Goal: Transaction & Acquisition: Book appointment/travel/reservation

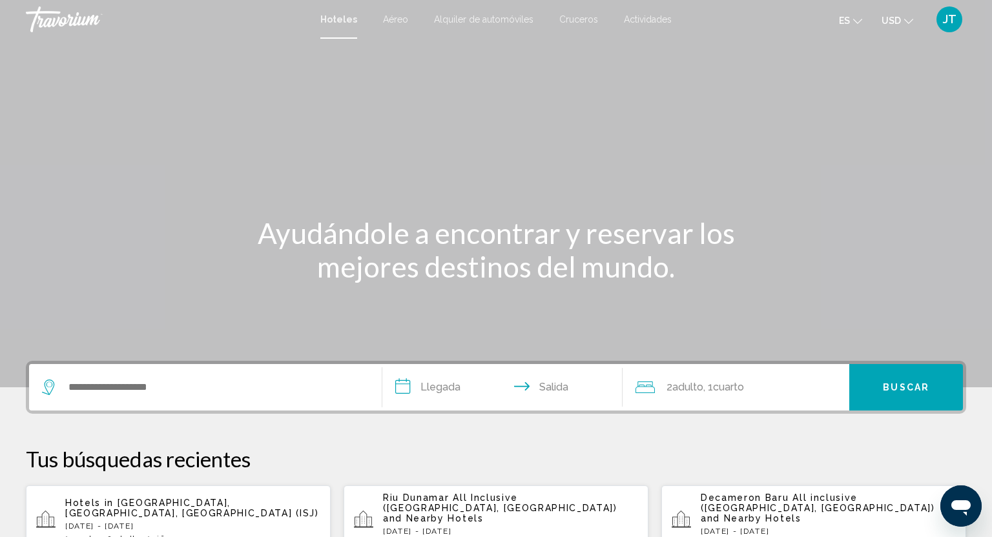
click at [647, 19] on span "Actividades" at bounding box center [648, 19] width 48 height 10
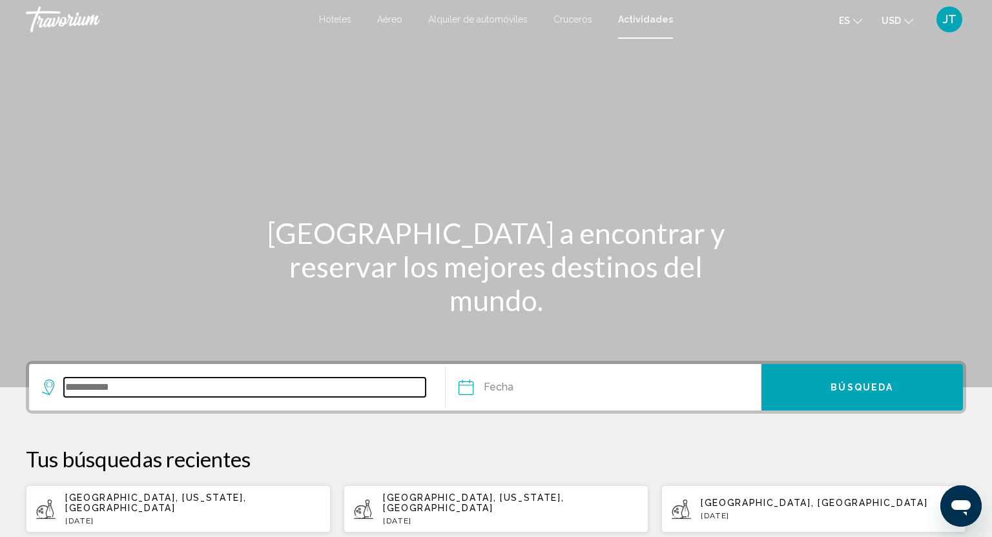
click at [107, 384] on input "Search widget" at bounding box center [245, 387] width 362 height 19
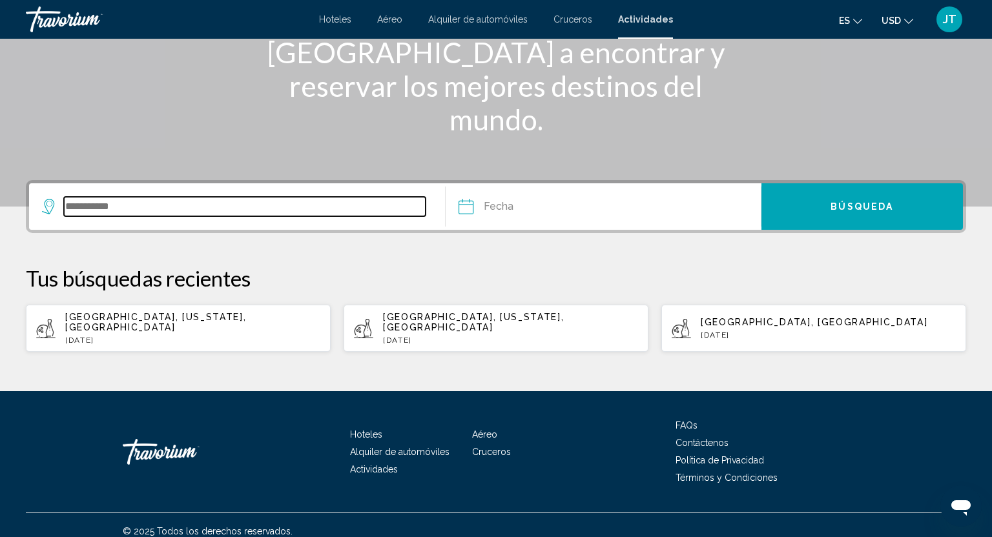
scroll to position [183, 0]
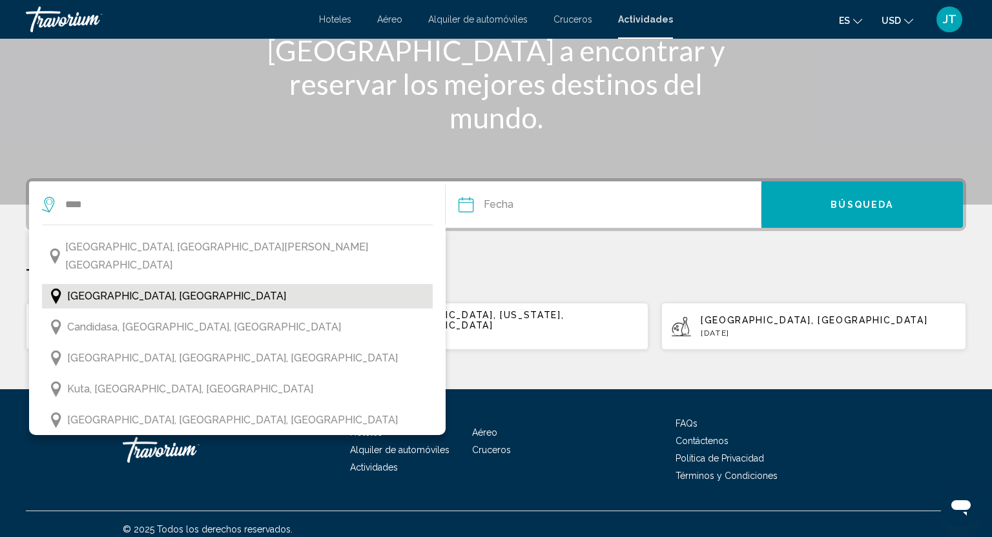
click at [127, 287] on span "Bali, Indonesia" at bounding box center [176, 296] width 219 height 18
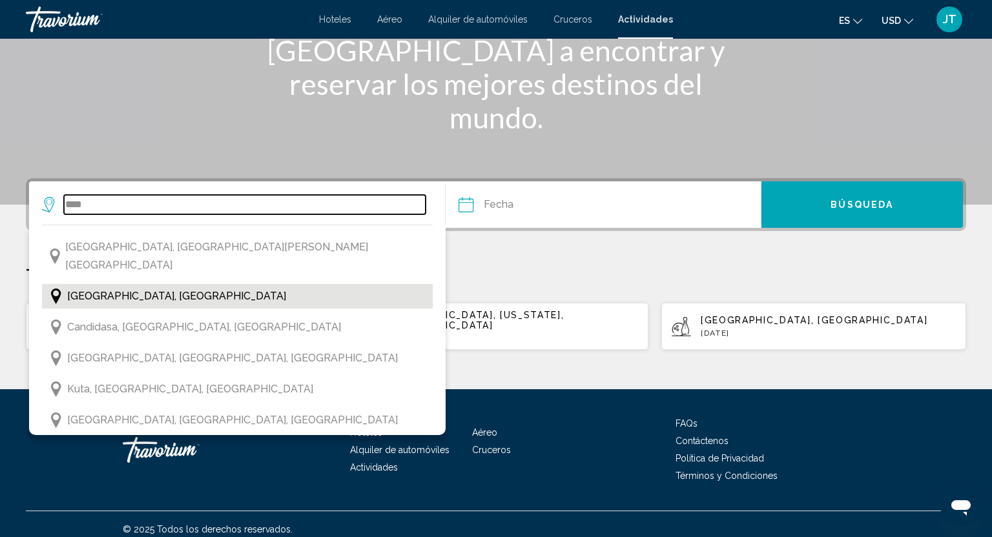
type input "**********"
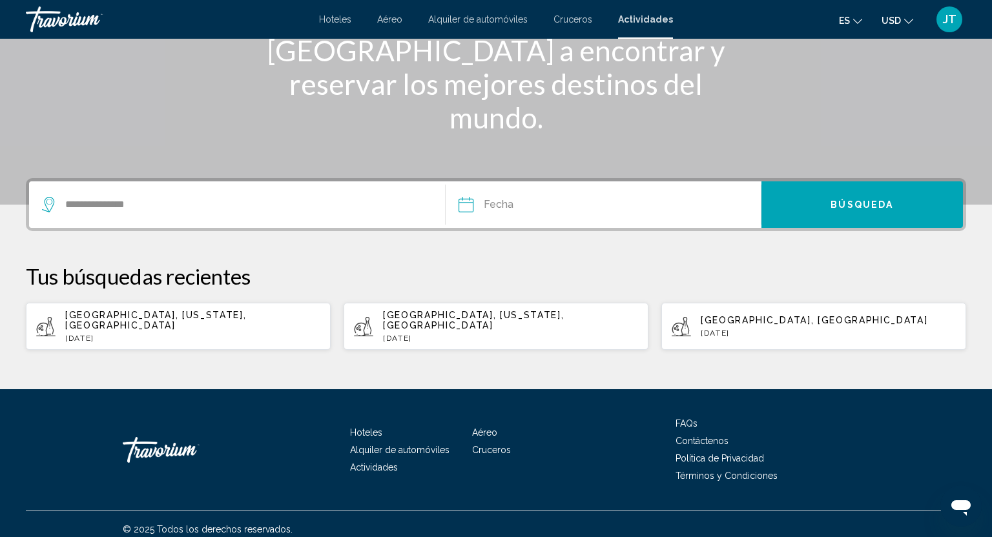
click at [465, 204] on input "Date" at bounding box center [533, 207] width 156 height 50
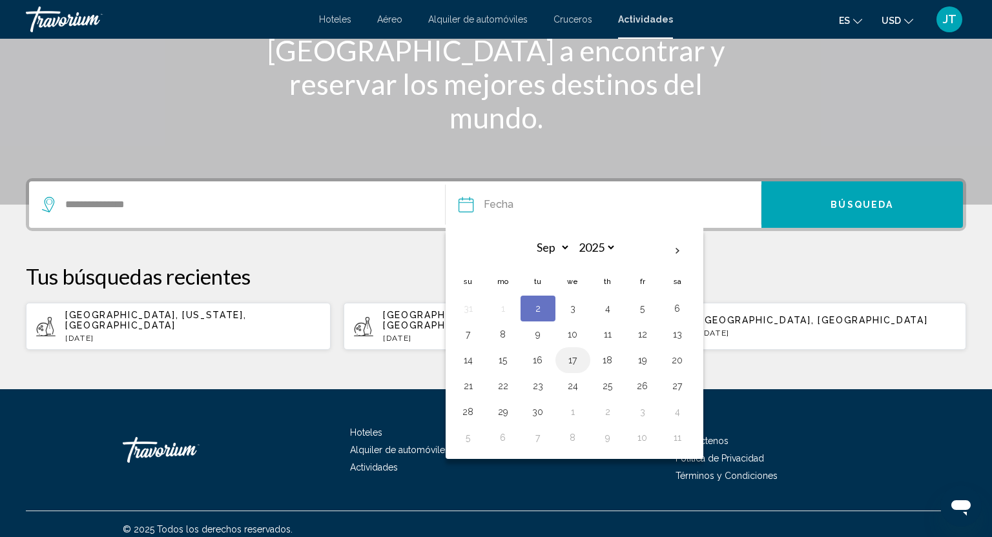
click at [574, 357] on button "17" at bounding box center [573, 360] width 21 height 18
type input "**********"
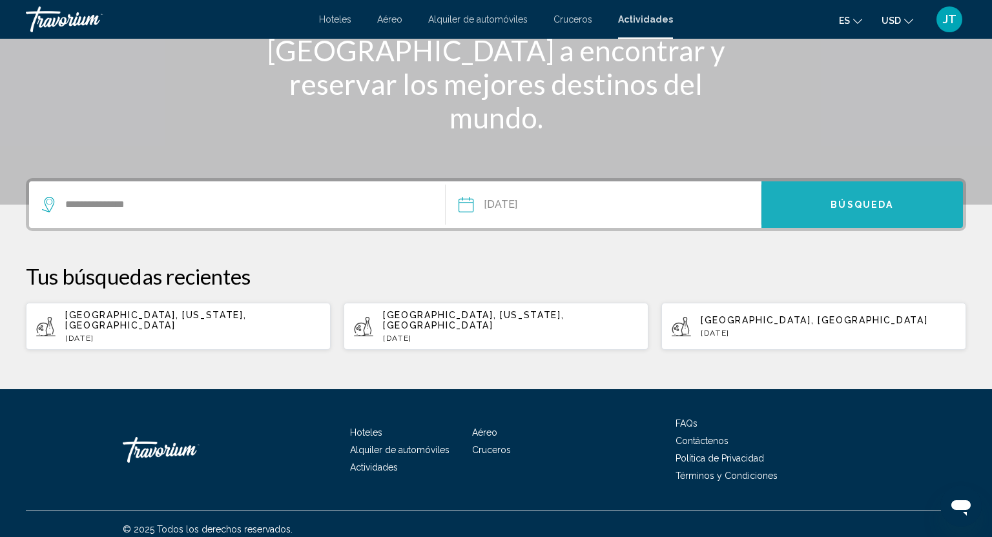
click at [853, 192] on button "Búsqueda" at bounding box center [863, 205] width 202 height 47
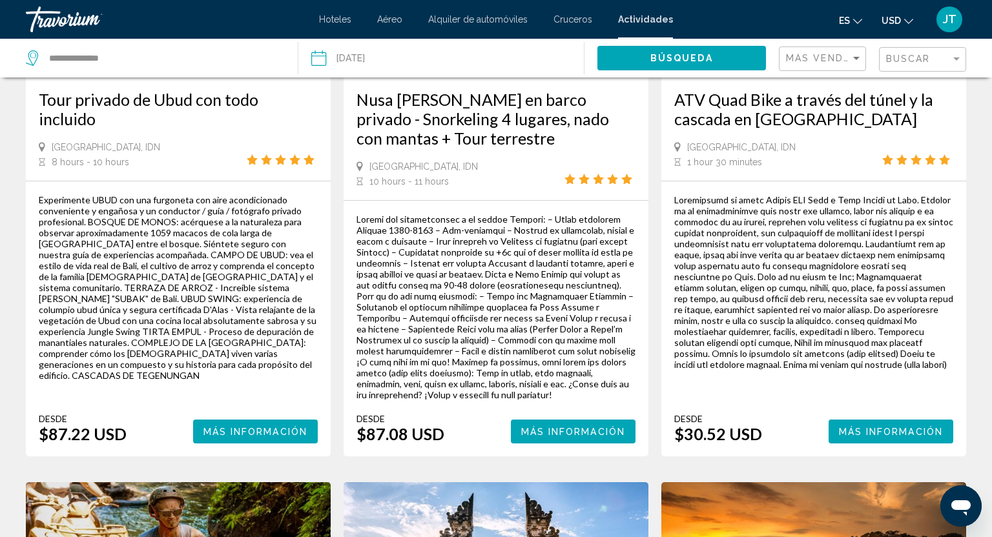
scroll to position [271, 0]
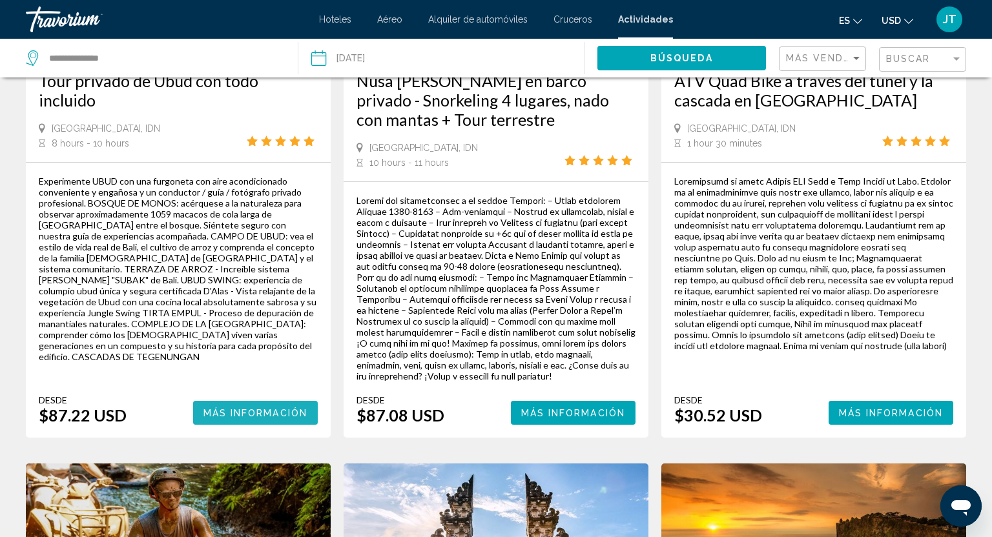
click at [255, 418] on span "Más información" at bounding box center [255, 413] width 105 height 10
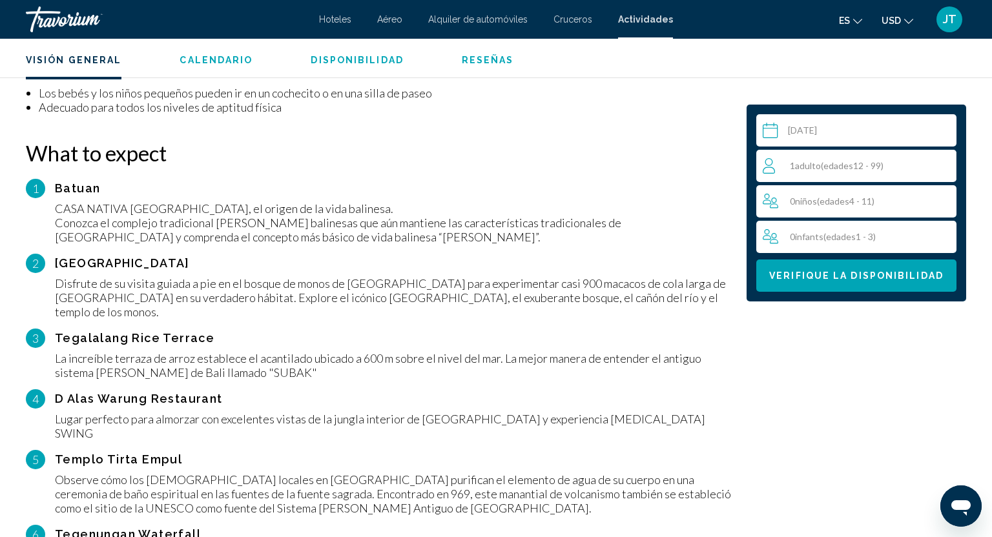
scroll to position [1116, 0]
click at [842, 164] on span "edades" at bounding box center [839, 165] width 30 height 11
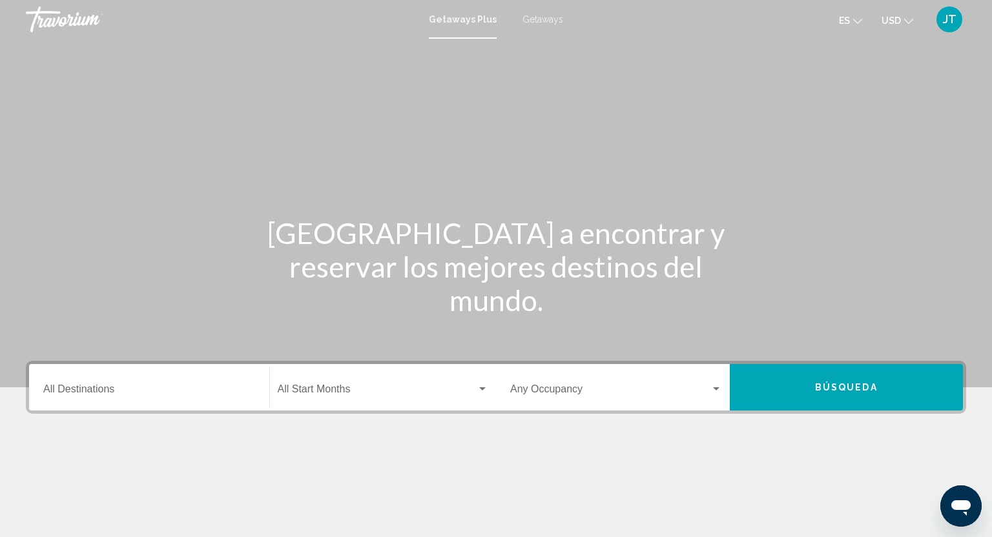
click at [542, 21] on span "Getaways" at bounding box center [543, 19] width 41 height 10
click at [70, 389] on input "Destination All Destinations" at bounding box center [149, 392] width 212 height 12
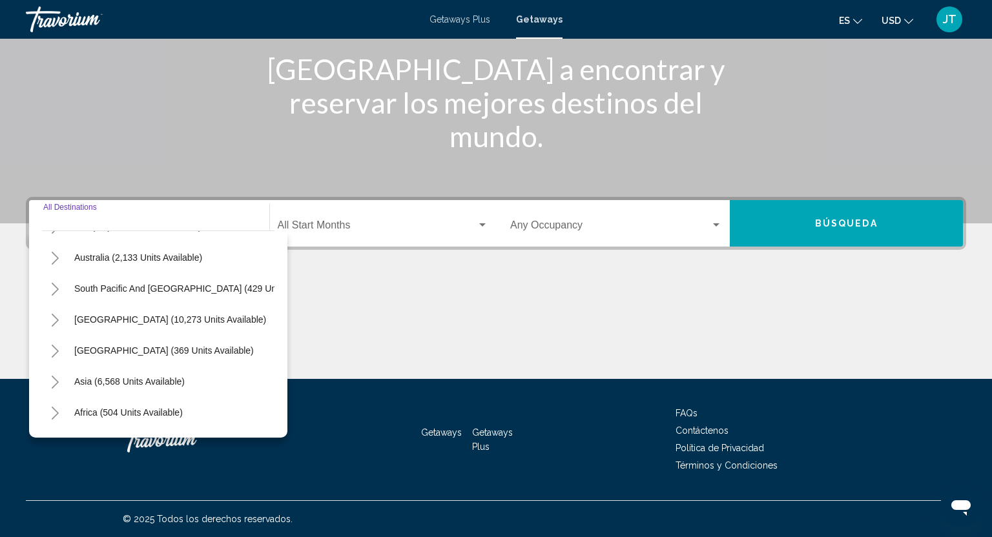
scroll to position [209, 0]
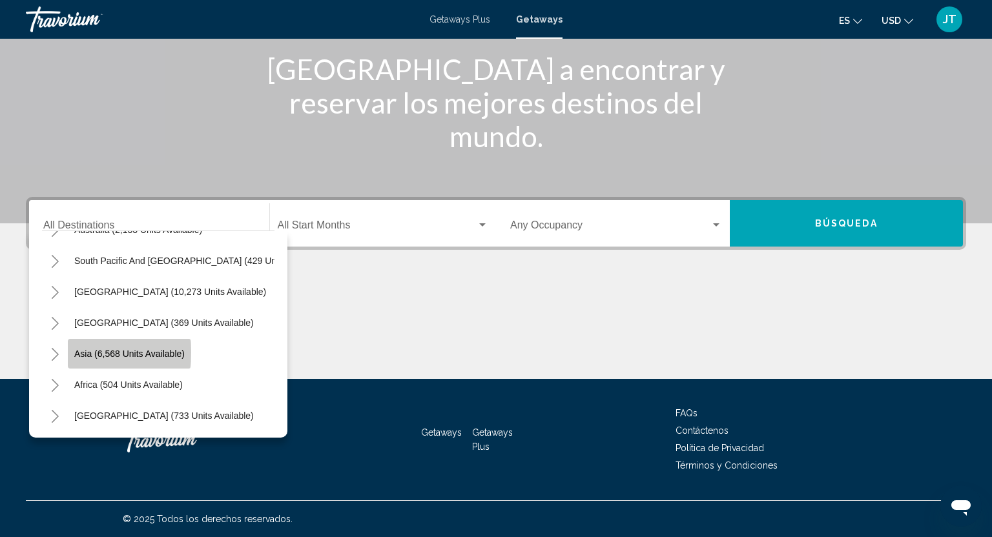
click at [96, 353] on span "Asia (6,568 units available)" at bounding box center [129, 354] width 110 height 10
type input "**********"
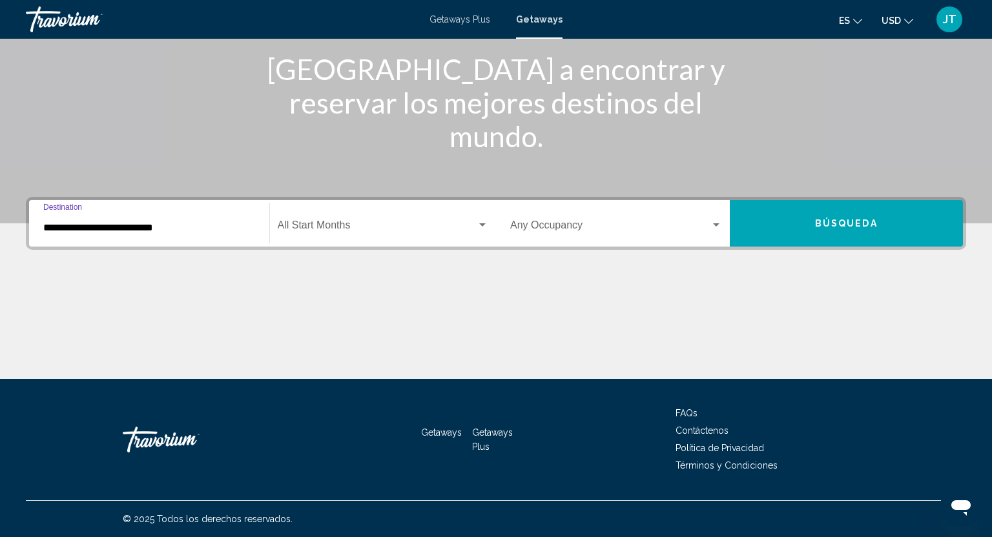
click at [809, 224] on button "Búsqueda" at bounding box center [847, 223] width 234 height 47
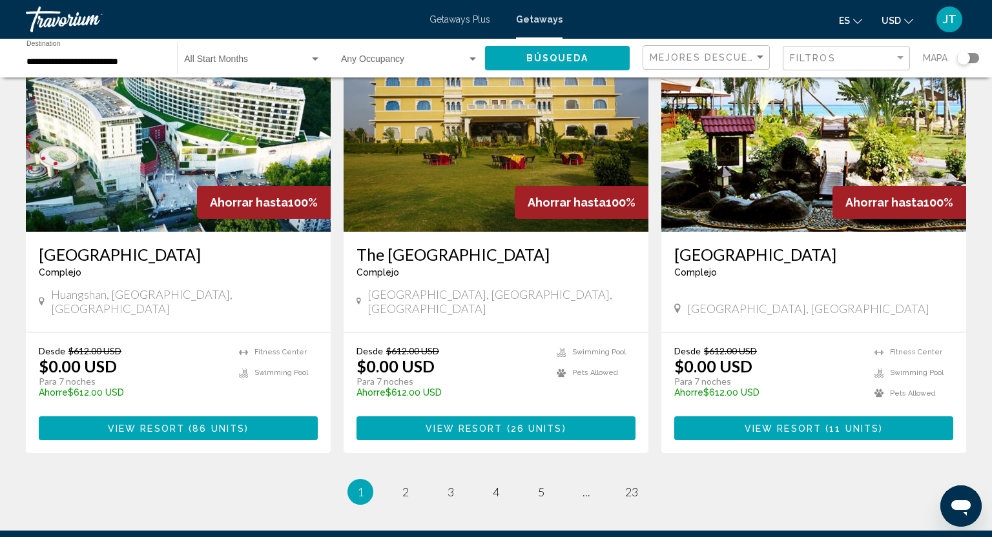
scroll to position [1486, 0]
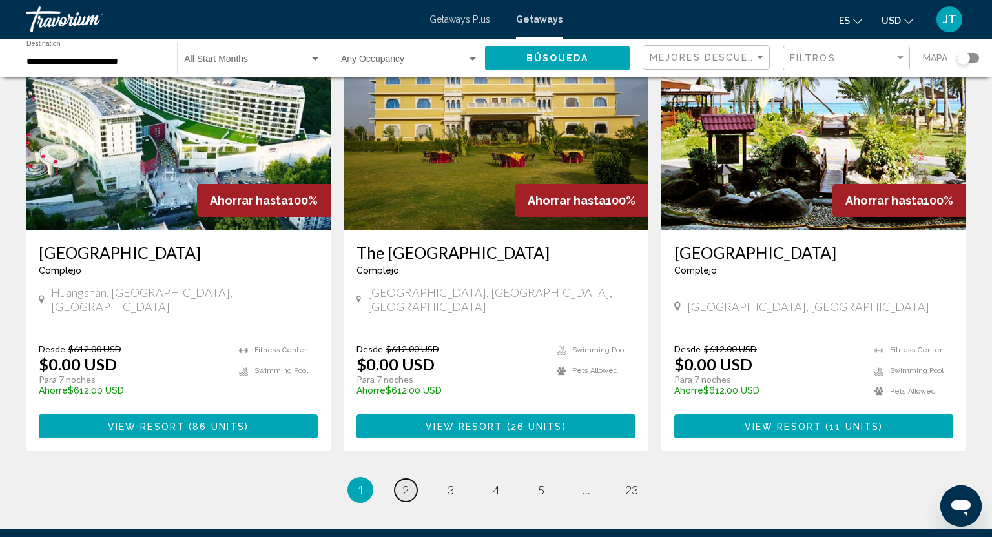
click at [401, 479] on link "page 2" at bounding box center [406, 490] width 23 height 23
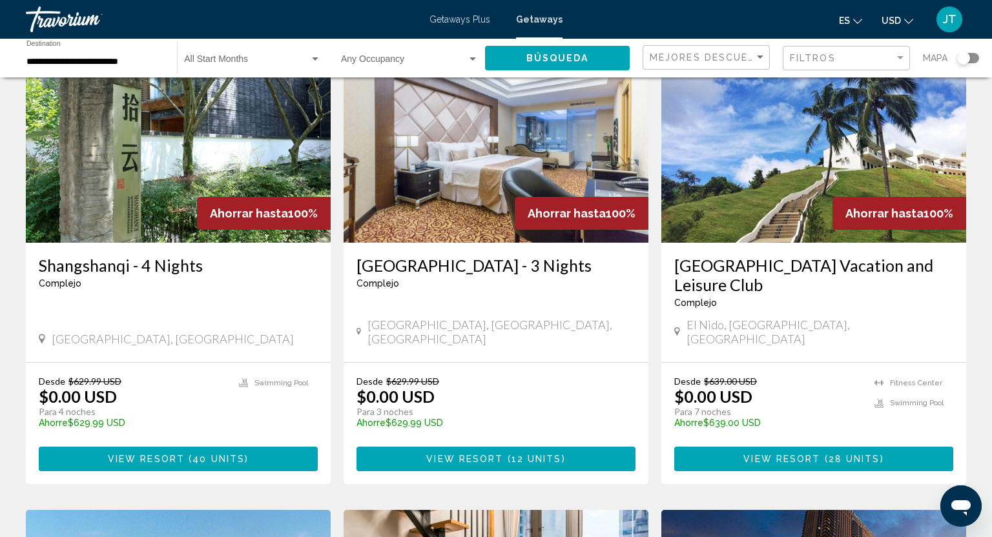
scroll to position [494, 0]
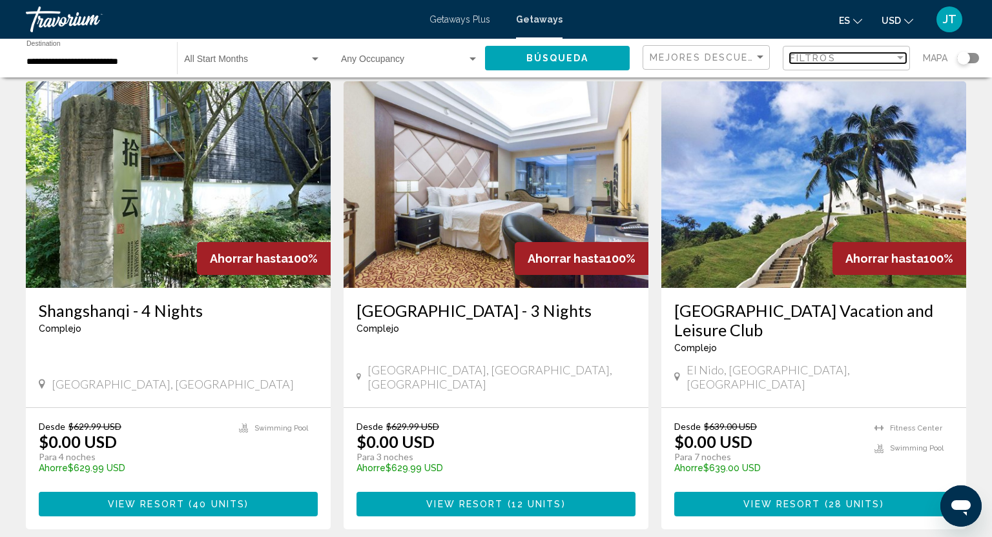
click at [839, 61] on div "Filtros" at bounding box center [842, 58] width 105 height 10
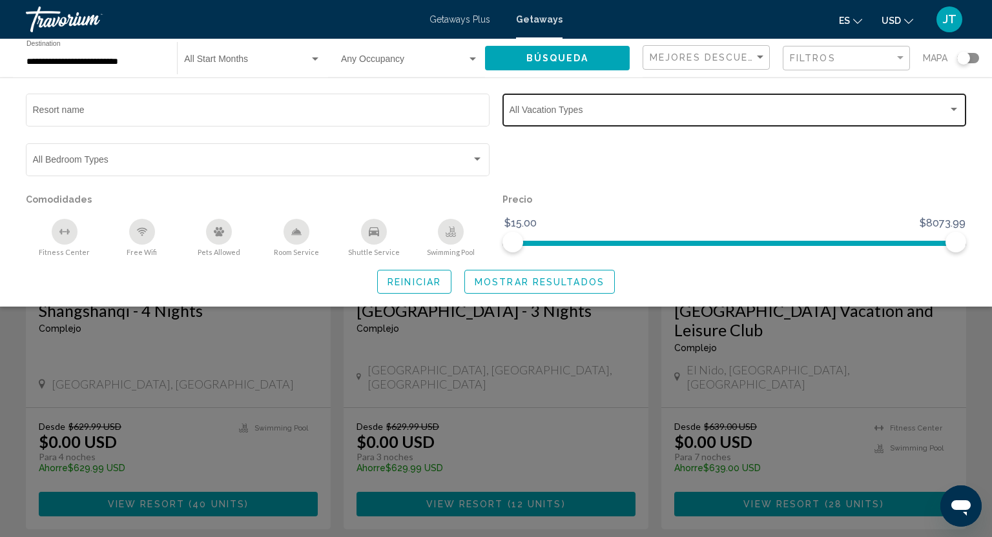
click at [679, 116] on span "Search widget" at bounding box center [729, 112] width 439 height 10
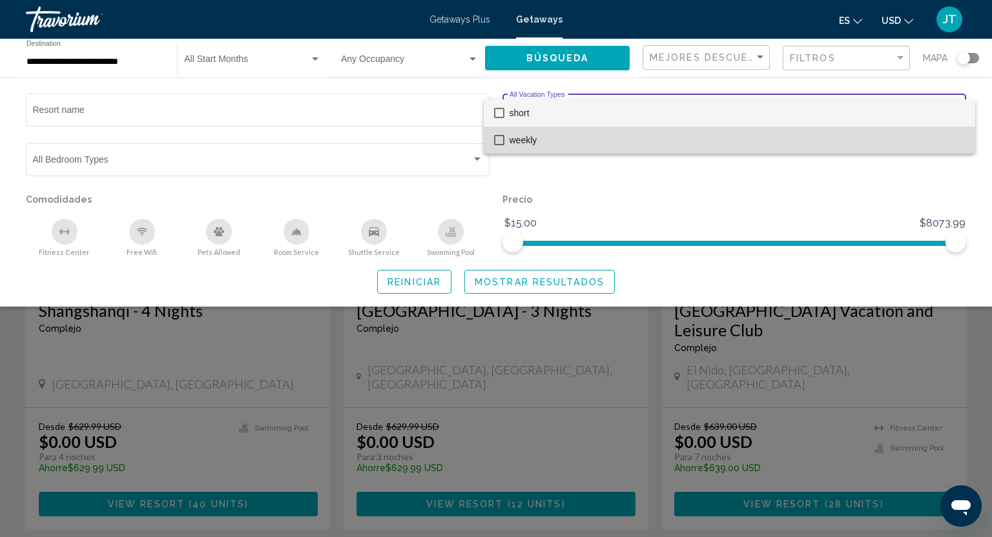
click at [504, 140] on mat-option "weekly" at bounding box center [730, 140] width 492 height 27
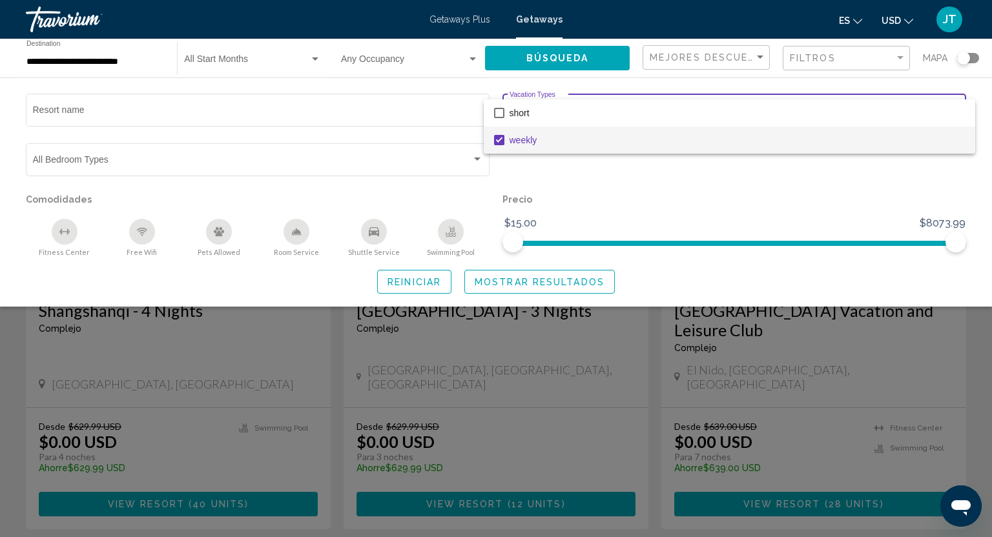
click at [535, 284] on div at bounding box center [496, 268] width 992 height 537
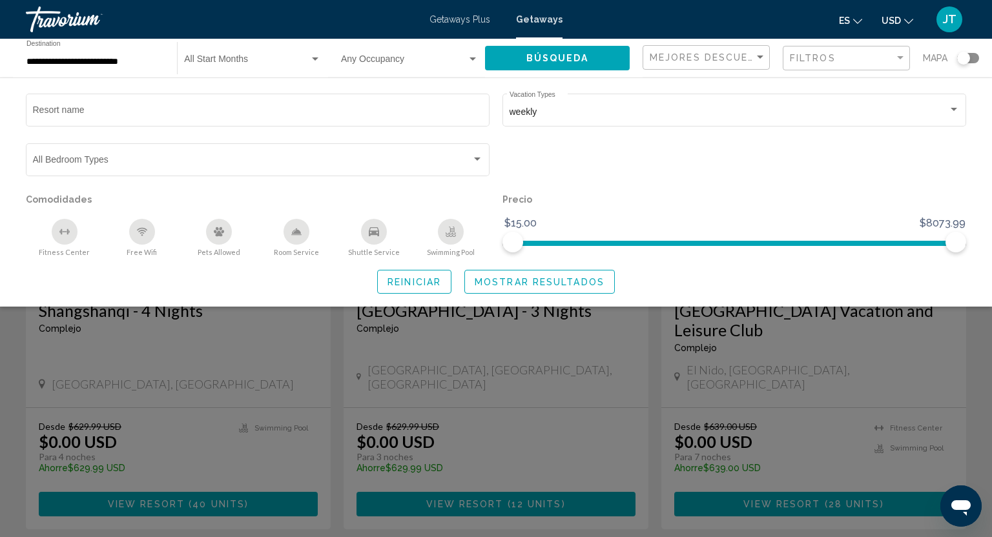
click at [541, 333] on div "Search widget" at bounding box center [496, 366] width 992 height 344
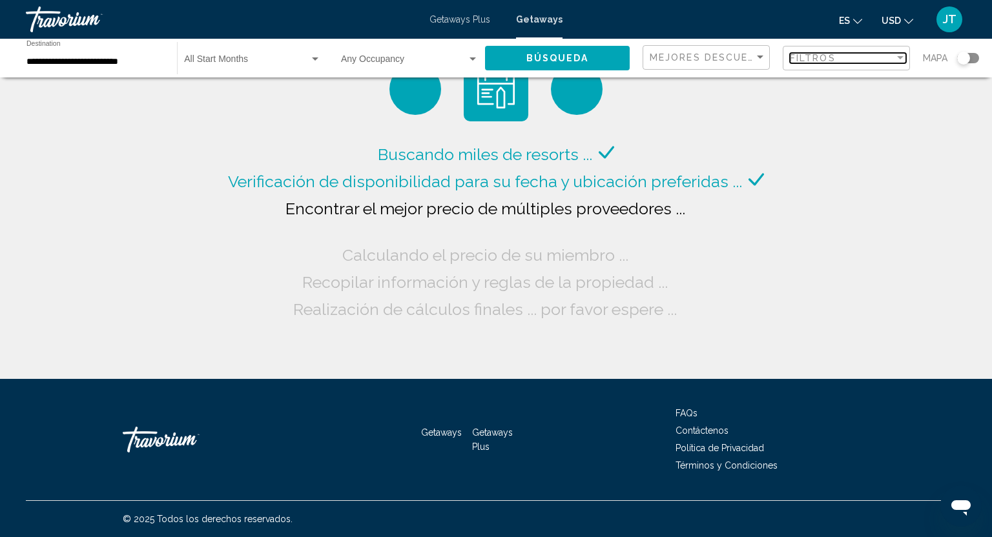
click at [898, 56] on div "Filter" at bounding box center [900, 57] width 6 height 3
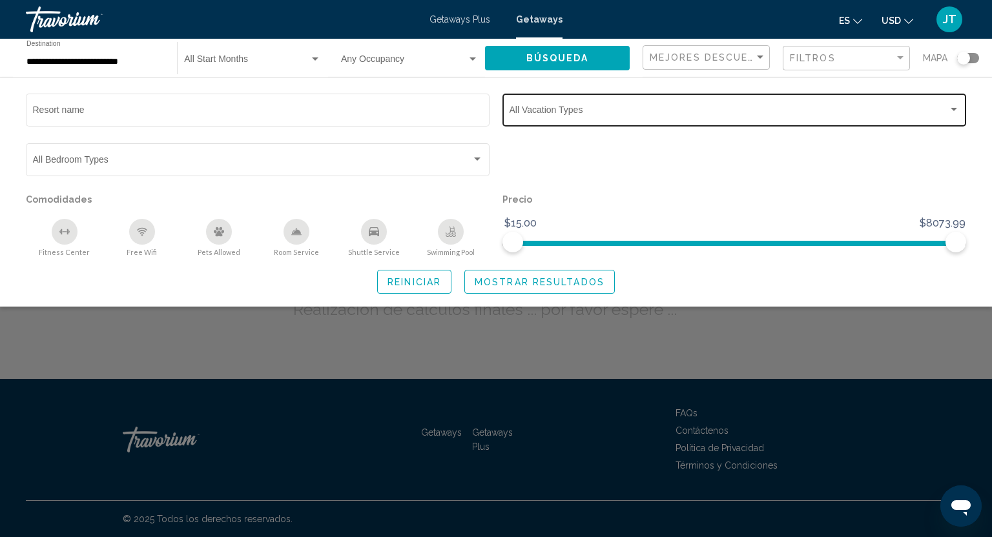
click at [797, 106] on div "Vacation Types All Vacation Types" at bounding box center [735, 109] width 450 height 36
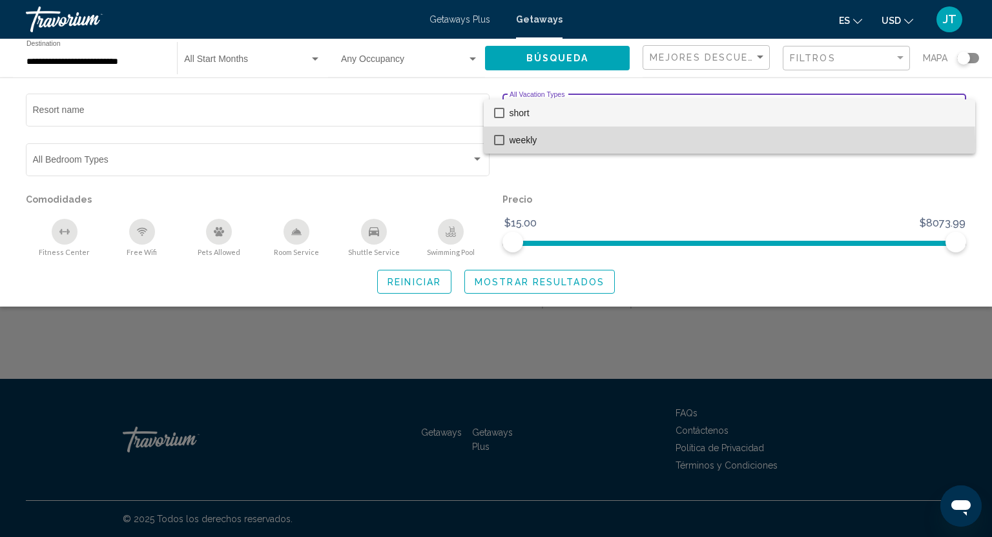
click at [500, 141] on mat-pseudo-checkbox at bounding box center [499, 140] width 10 height 10
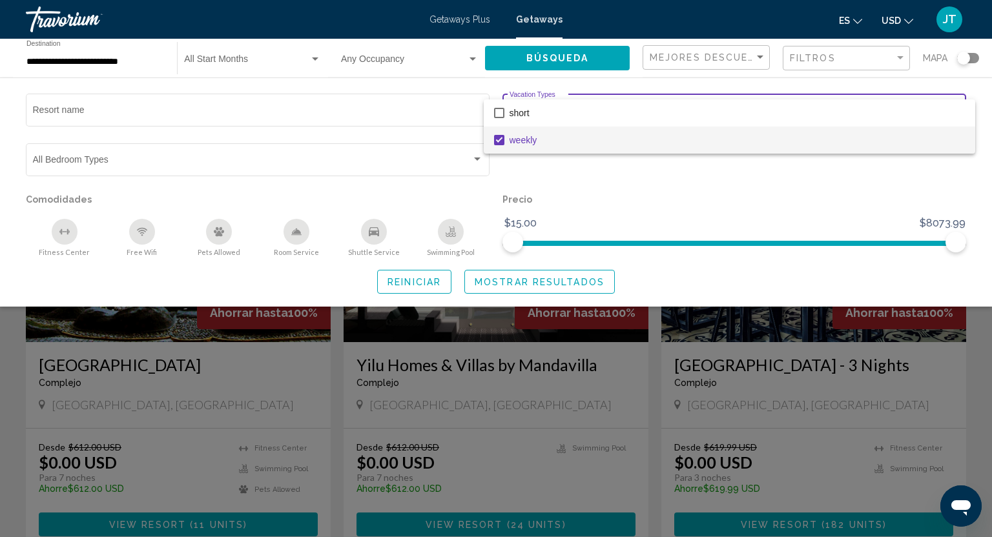
click at [548, 277] on div at bounding box center [496, 268] width 992 height 537
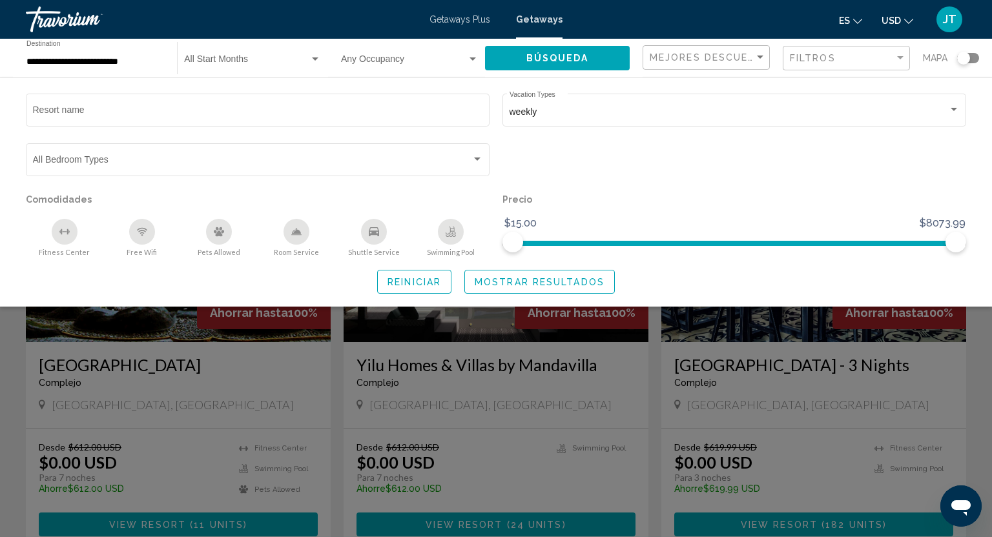
click at [548, 278] on span "Mostrar resultados" at bounding box center [540, 282] width 130 height 10
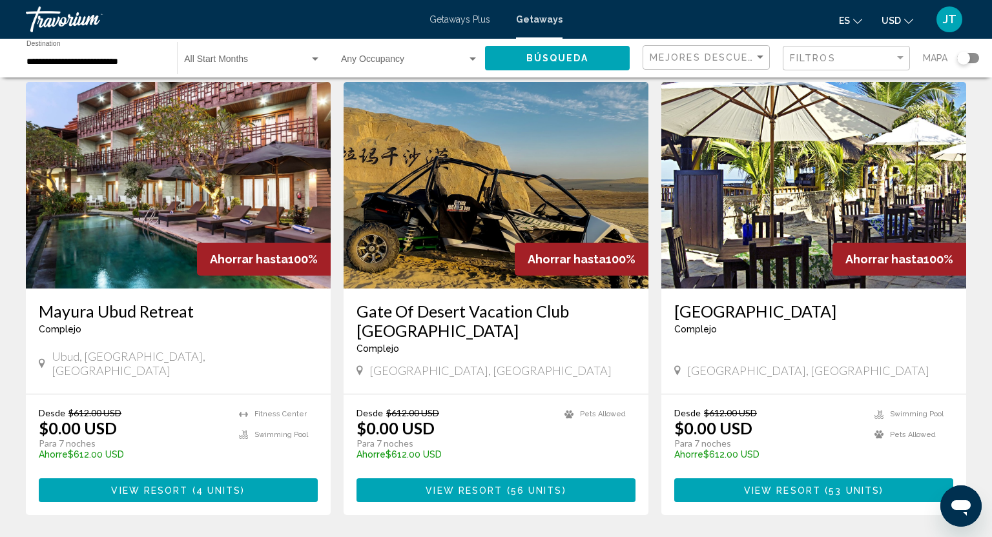
scroll to position [60, 0]
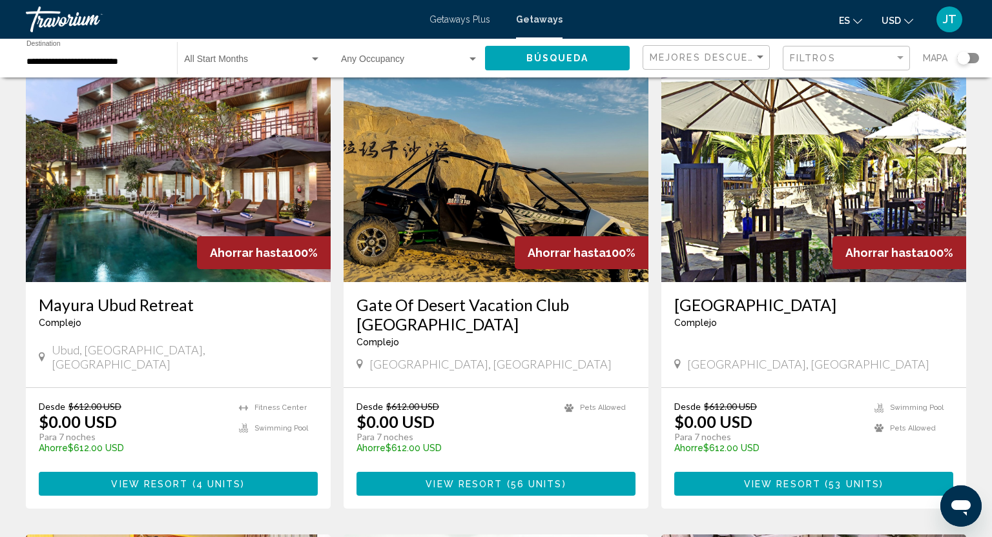
click at [183, 479] on span "View Resort" at bounding box center [149, 484] width 77 height 10
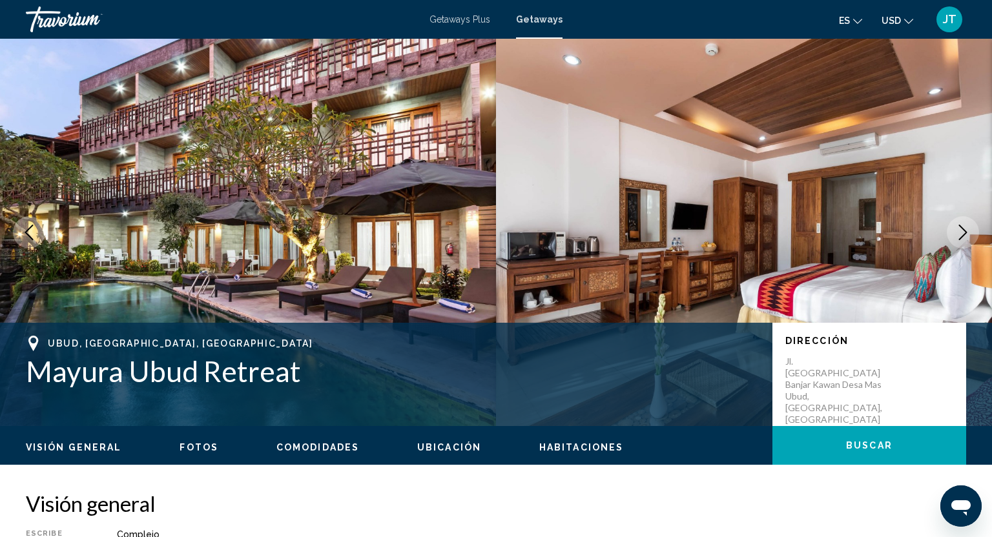
scroll to position [3, 0]
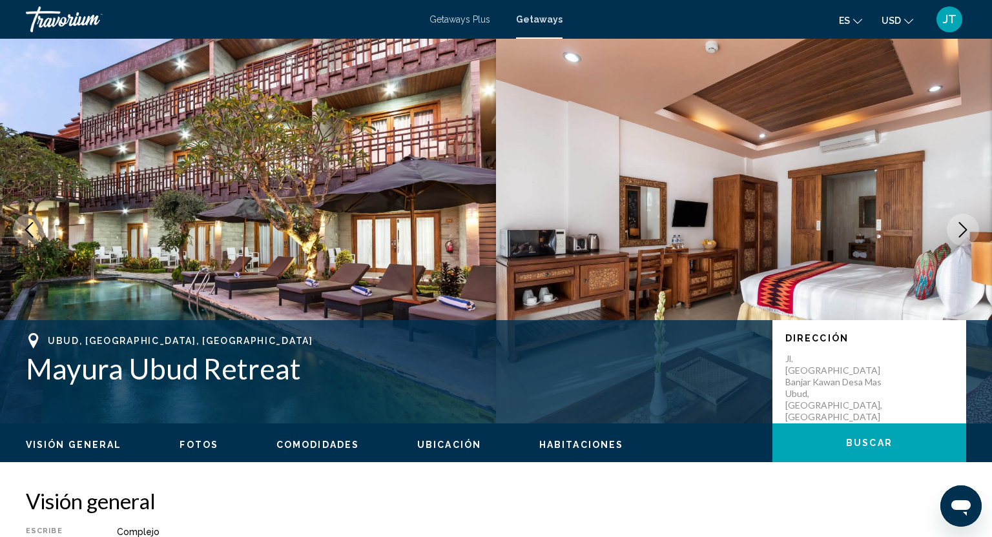
click at [962, 227] on icon "Next image" at bounding box center [963, 230] width 16 height 16
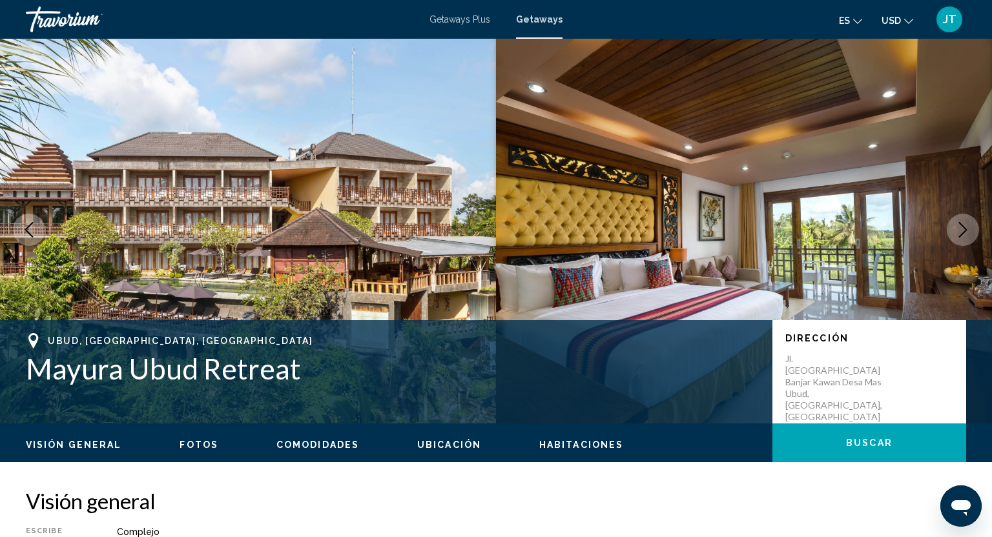
click at [962, 228] on icon "Next image" at bounding box center [963, 230] width 16 height 16
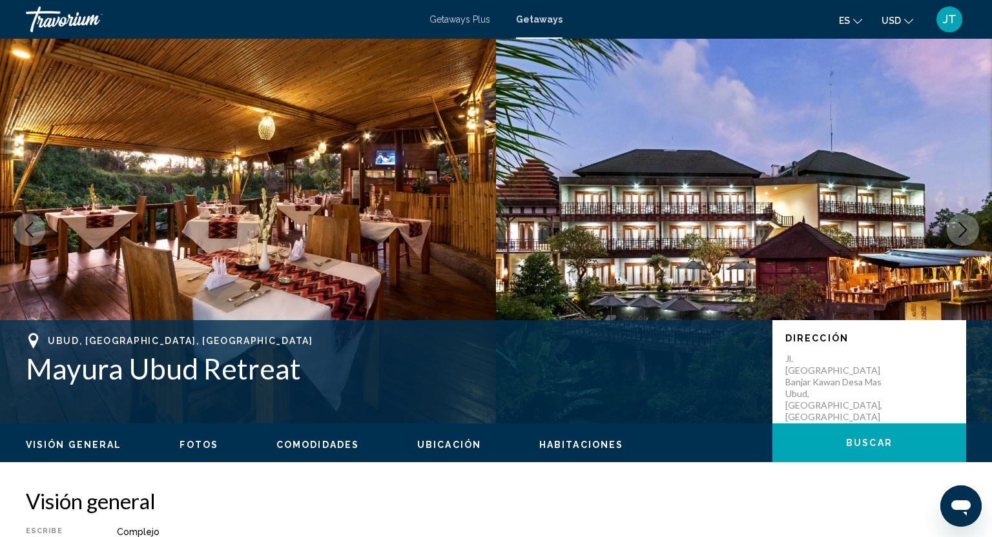
click at [962, 227] on icon "Next image" at bounding box center [963, 230] width 16 height 16
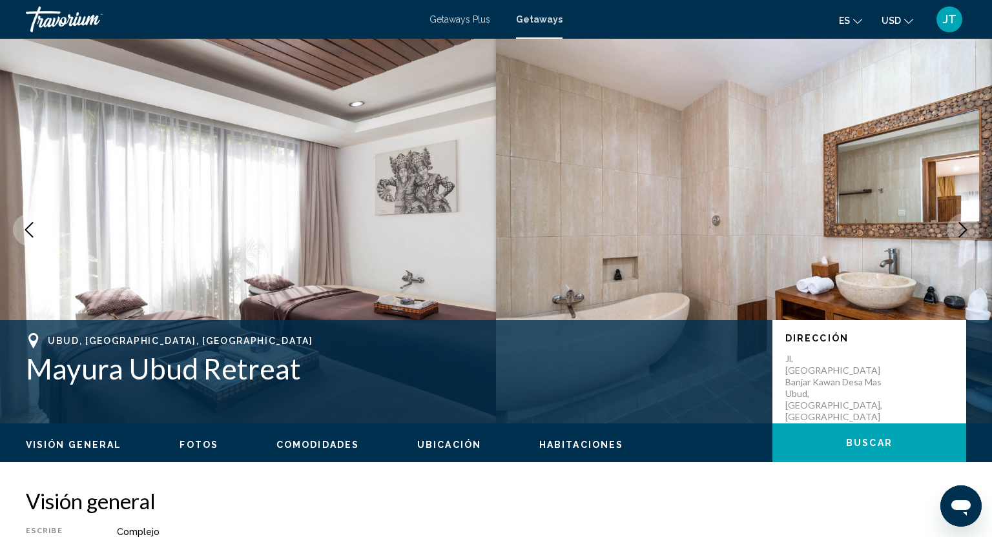
click at [962, 227] on icon "Next image" at bounding box center [963, 230] width 16 height 16
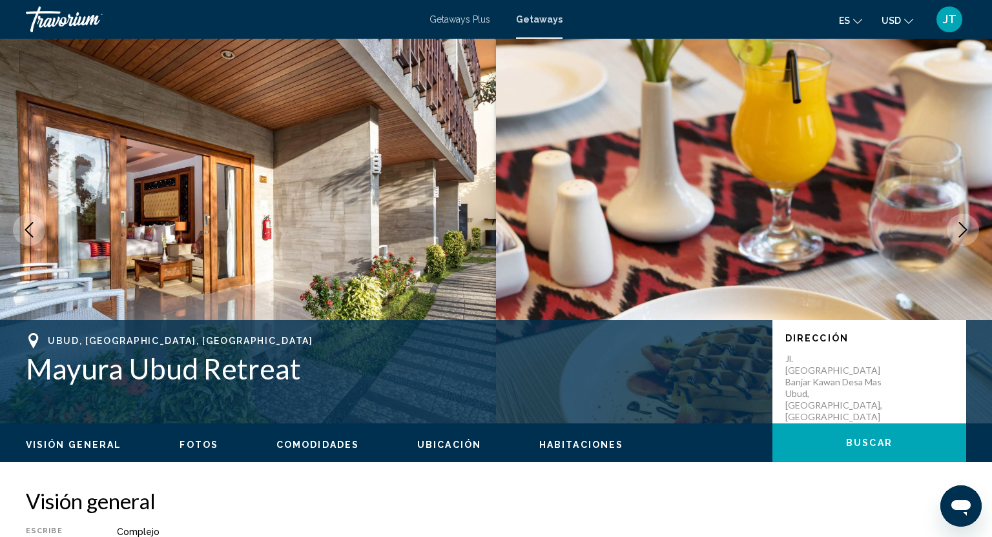
click at [962, 227] on icon "Next image" at bounding box center [963, 230] width 16 height 16
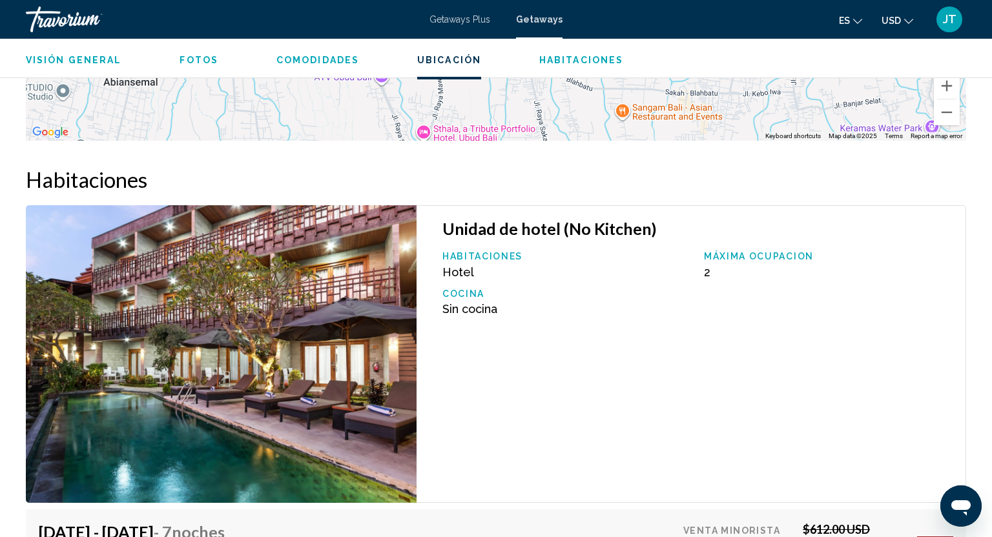
scroll to position [1612, 0]
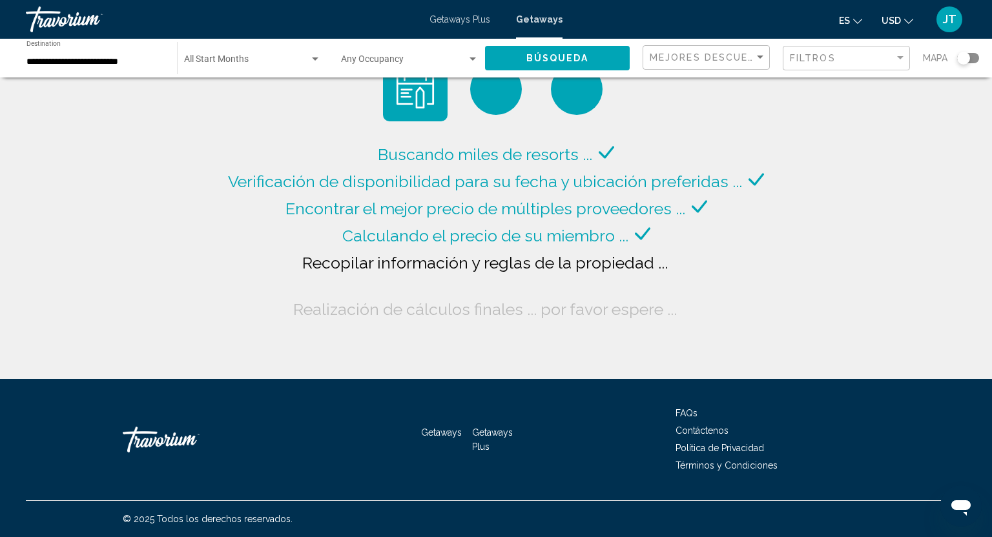
click at [473, 60] on div "Search widget" at bounding box center [473, 58] width 6 height 3
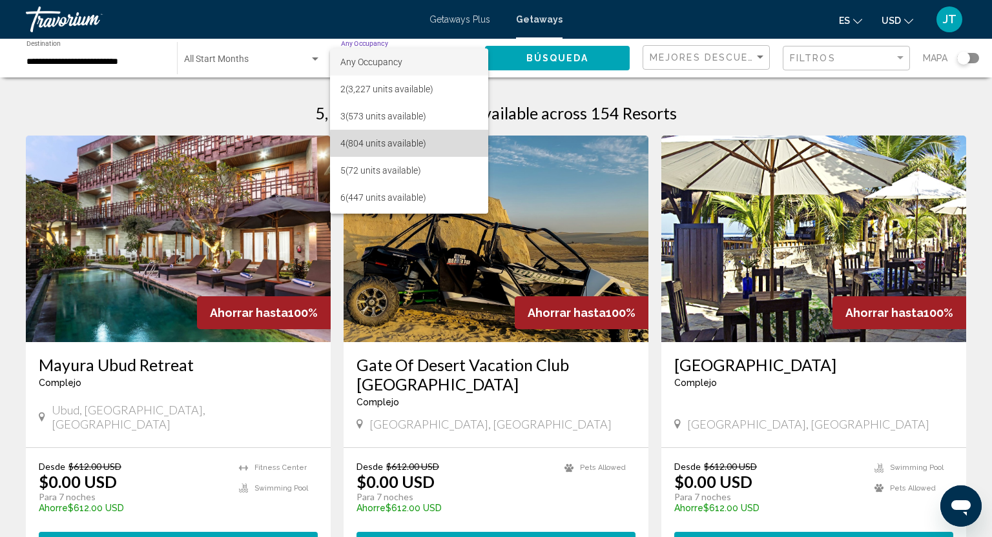
click at [438, 143] on span "4 (804 units available)" at bounding box center [408, 143] width 137 height 27
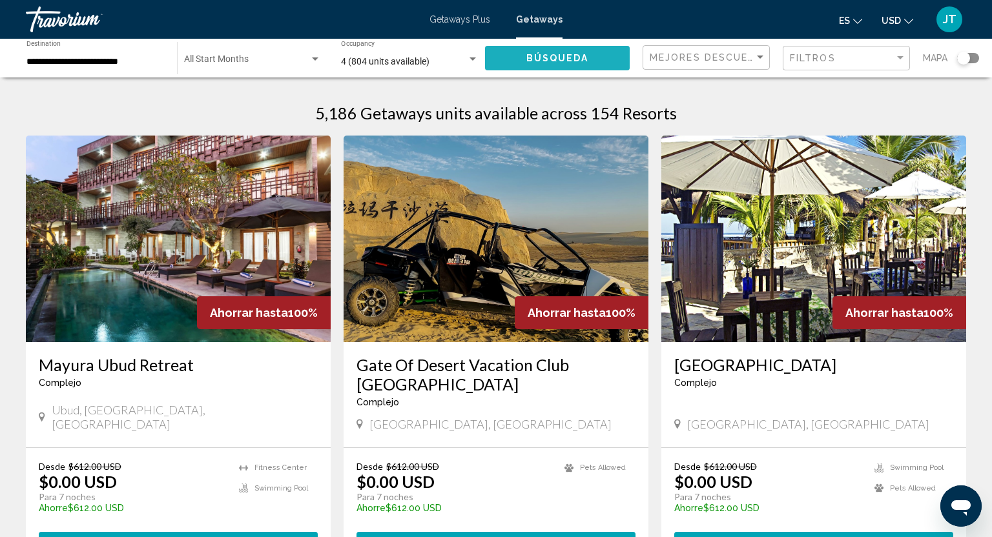
click at [554, 62] on span "Búsqueda" at bounding box center [557, 59] width 63 height 10
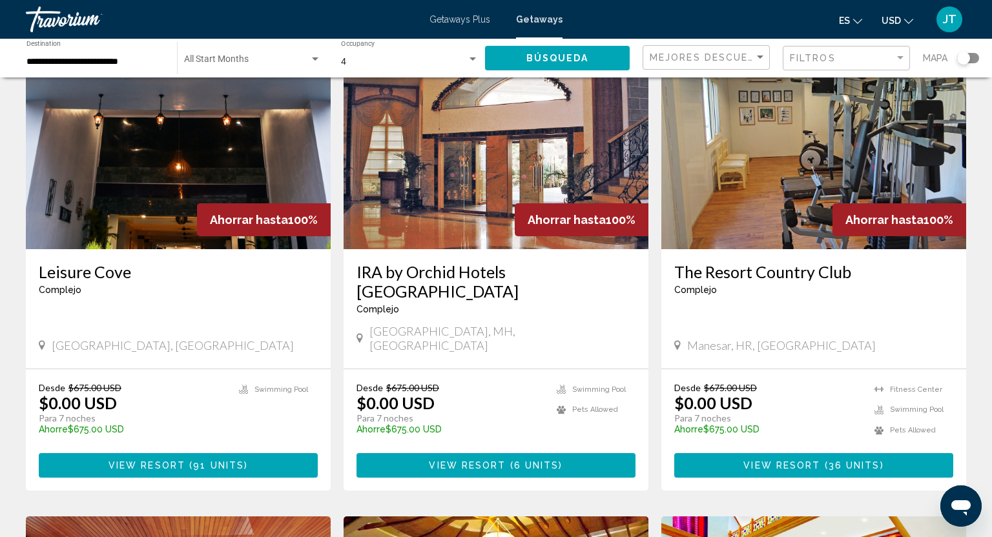
scroll to position [572, 0]
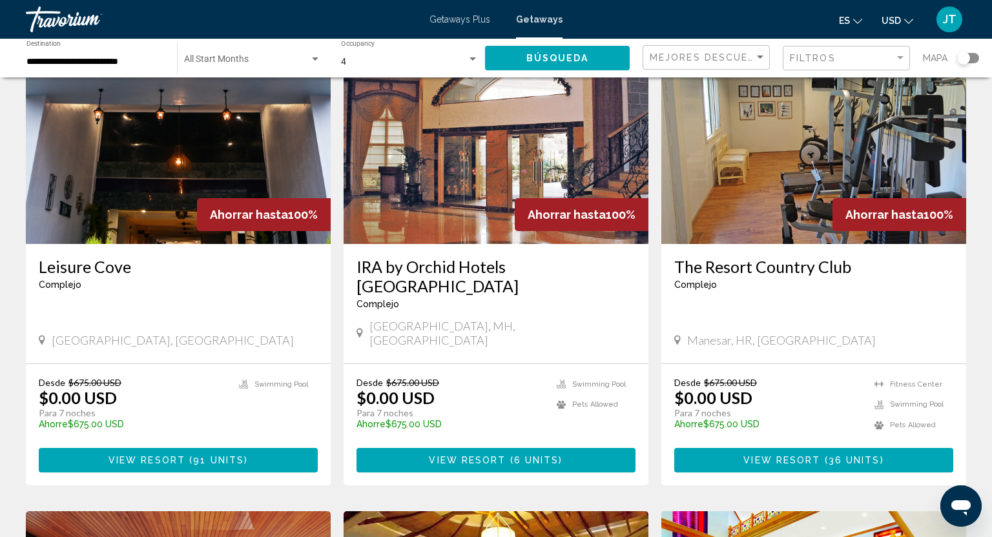
click at [207, 456] on span "91 units" at bounding box center [218, 461] width 51 height 10
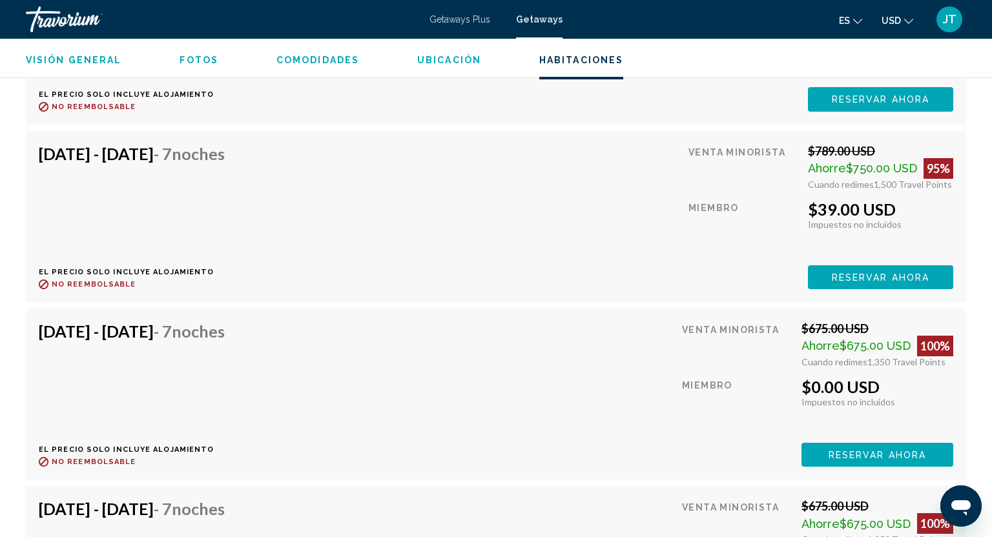
scroll to position [2644, 0]
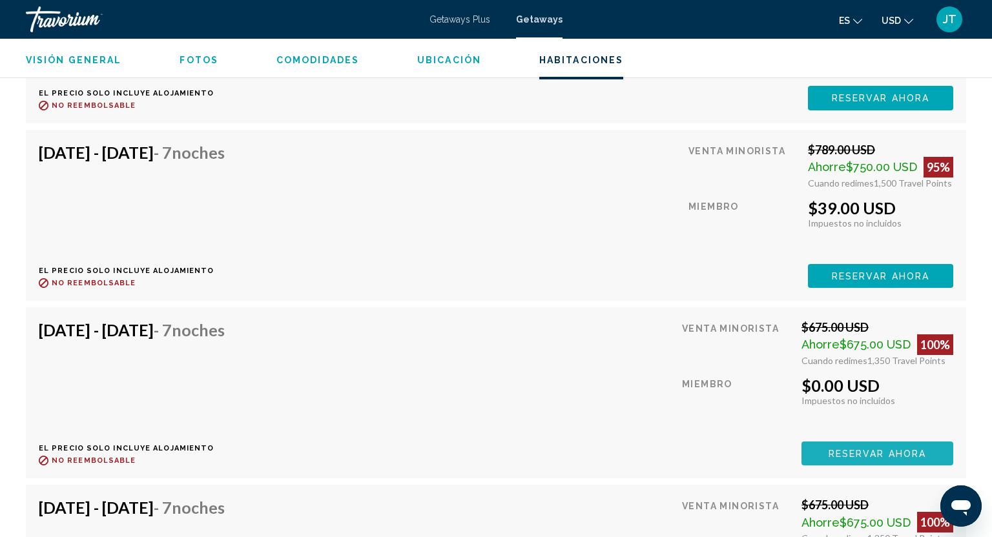
click at [847, 449] on span "Reservar ahora" at bounding box center [878, 454] width 98 height 10
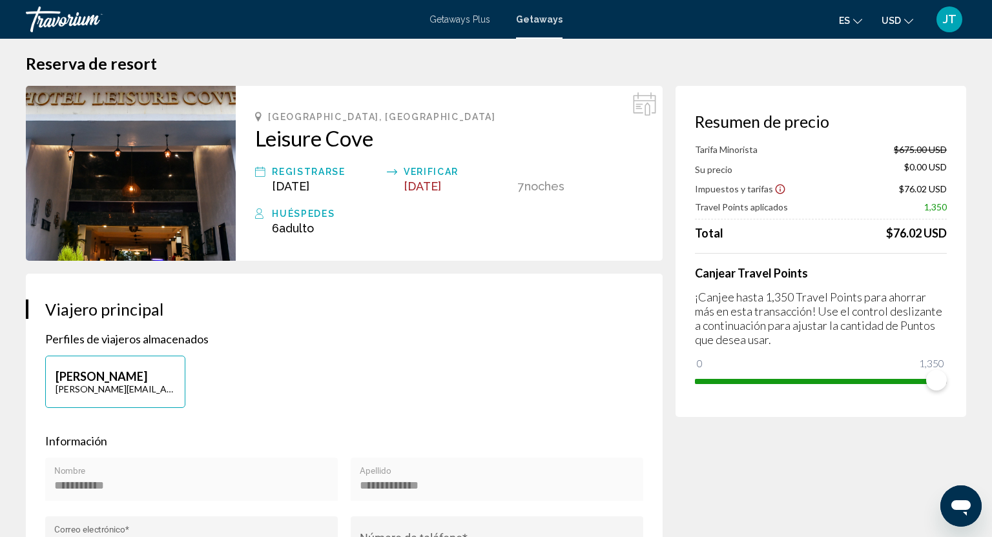
scroll to position [23, 0]
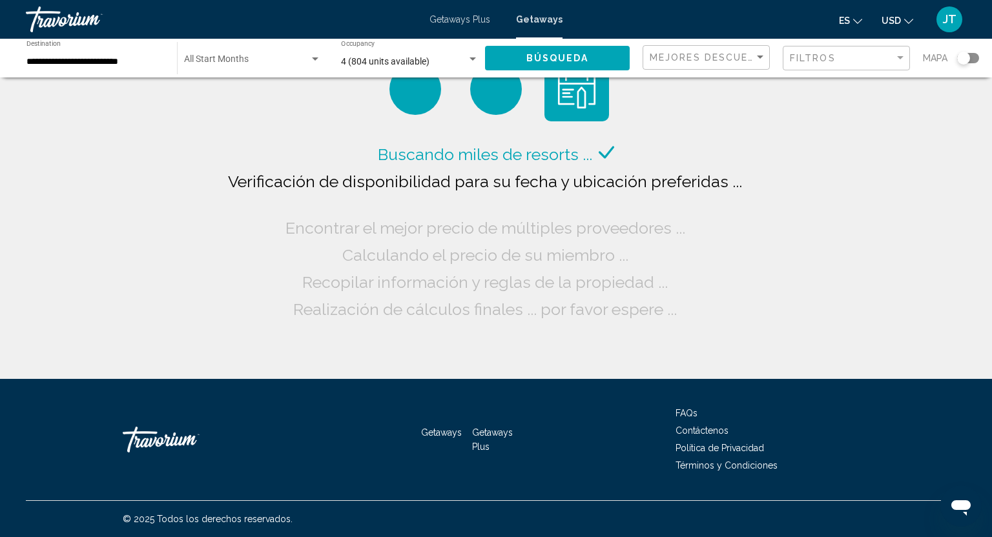
click at [76, 55] on div "**********" at bounding box center [95, 59] width 138 height 36
